Goal: Information Seeking & Learning: Learn about a topic

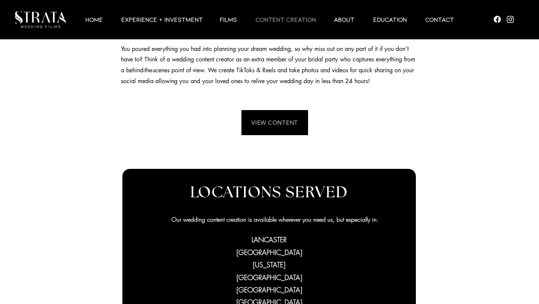
scroll to position [218, 0]
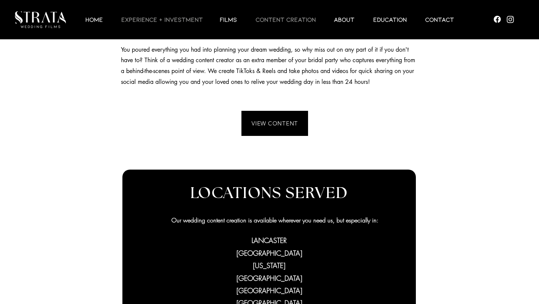
click at [127, 21] on p "EXPERIENCE + INVESTMENT" at bounding box center [162, 19] width 89 height 9
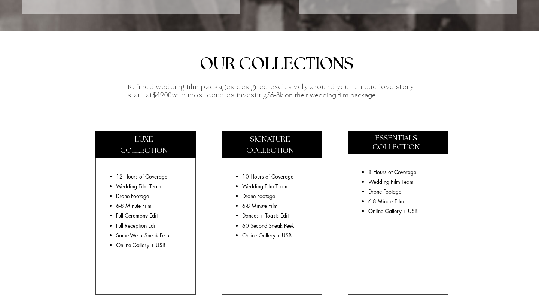
scroll to position [1230, 0]
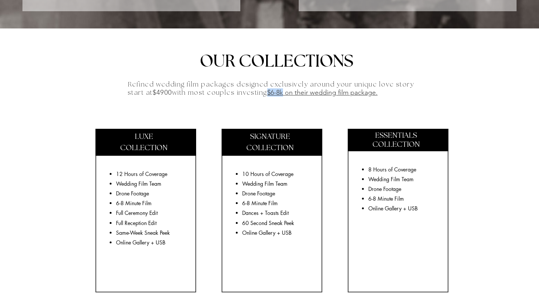
drag, startPoint x: 276, startPoint y: 89, endPoint x: 291, endPoint y: 89, distance: 15.4
click at [291, 89] on span "$6-8k on their wedding film package." at bounding box center [322, 92] width 110 height 8
copy span "$6-8k"
click at [418, 77] on div at bounding box center [269, 209] width 539 height 363
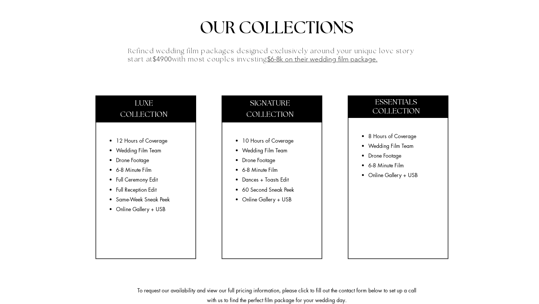
scroll to position [1263, 0]
